Goal: Check status: Check status

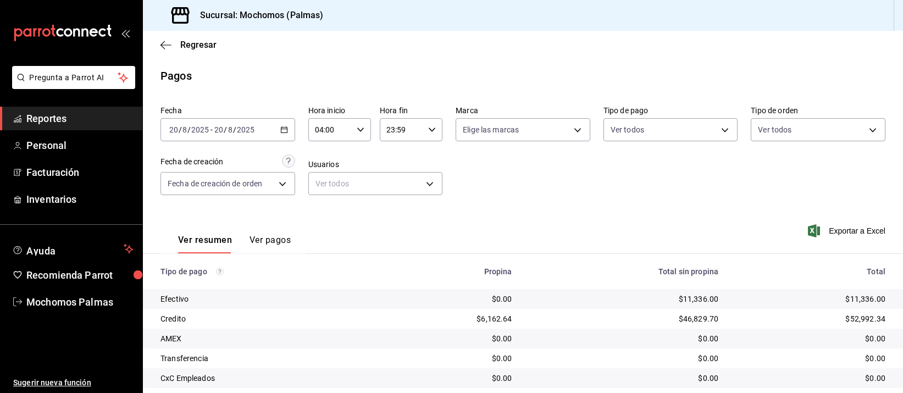
scroll to position [112, 0]
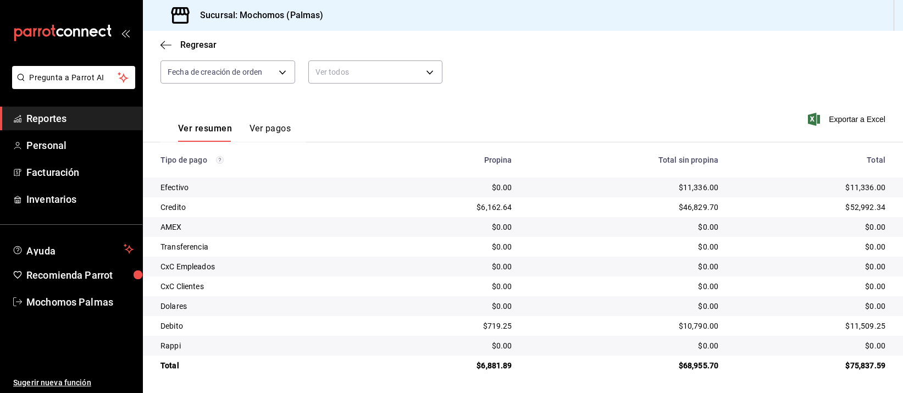
click at [539, 201] on td "$46,829.70" at bounding box center [624, 207] width 207 height 20
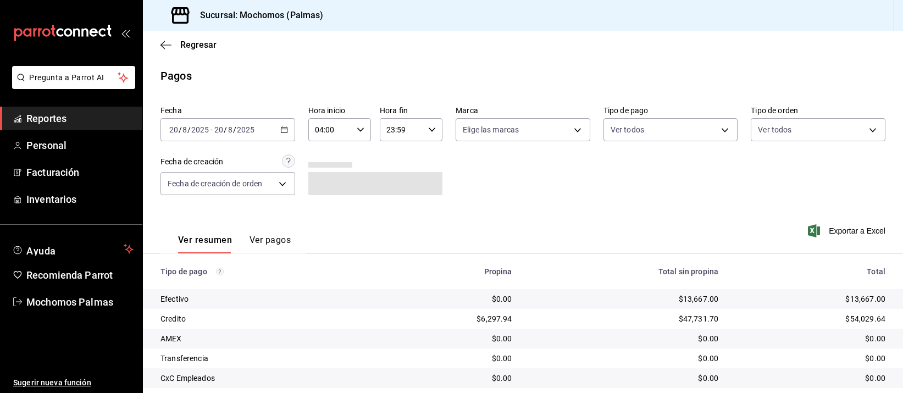
scroll to position [112, 0]
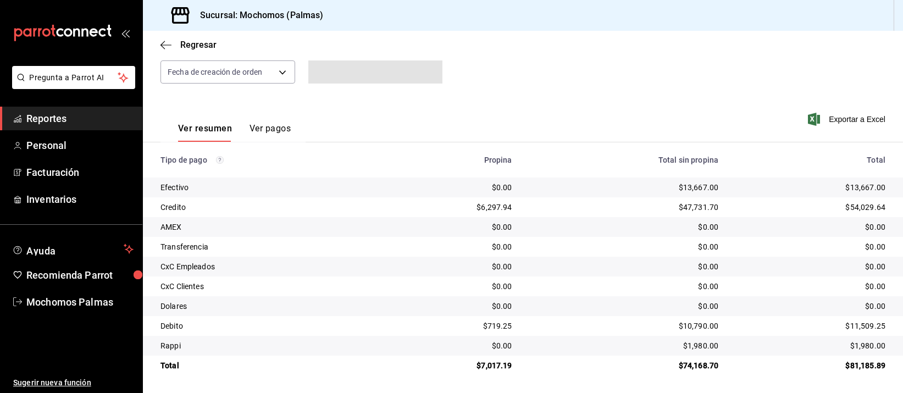
click at [521, 185] on td "$13,667.00" at bounding box center [624, 188] width 207 height 20
click at [522, 185] on td "$13,667.00" at bounding box center [624, 188] width 207 height 20
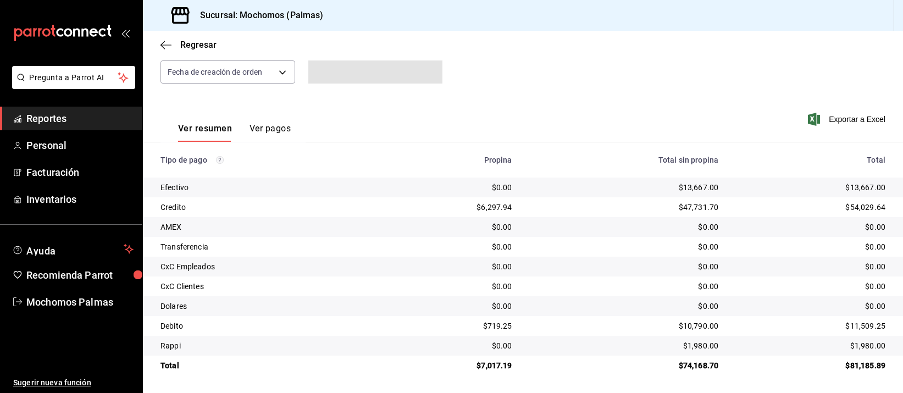
click at [522, 188] on td "$13,667.00" at bounding box center [624, 188] width 207 height 20
